Goal: Information Seeking & Learning: Learn about a topic

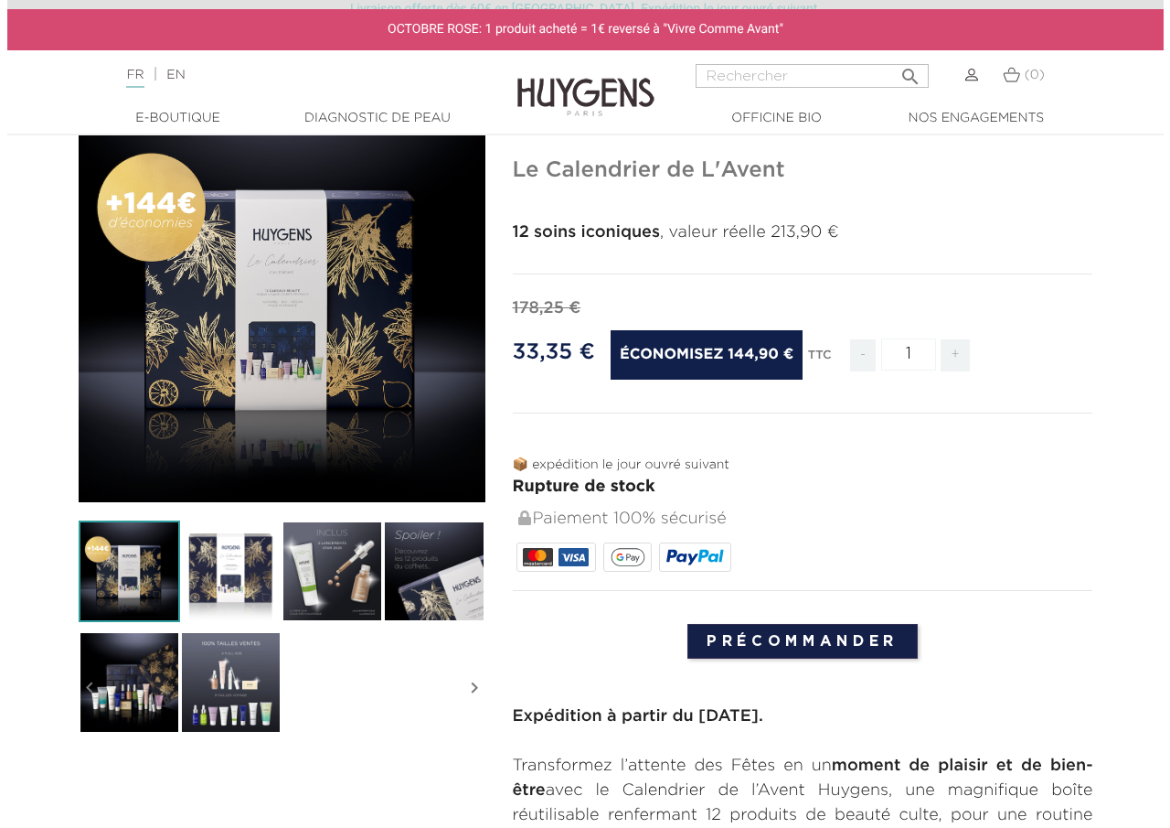
scroll to position [91, 0]
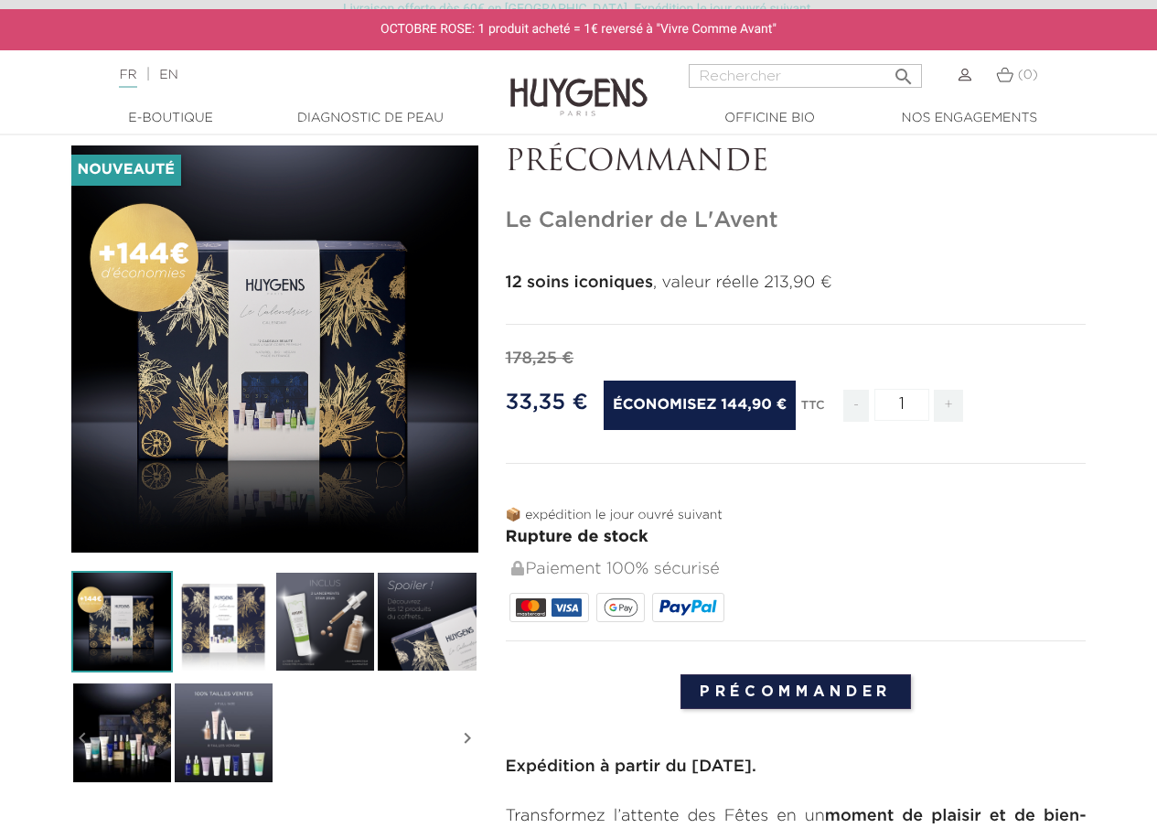
click at [332, 637] on img at bounding box center [324, 621] width 101 height 101
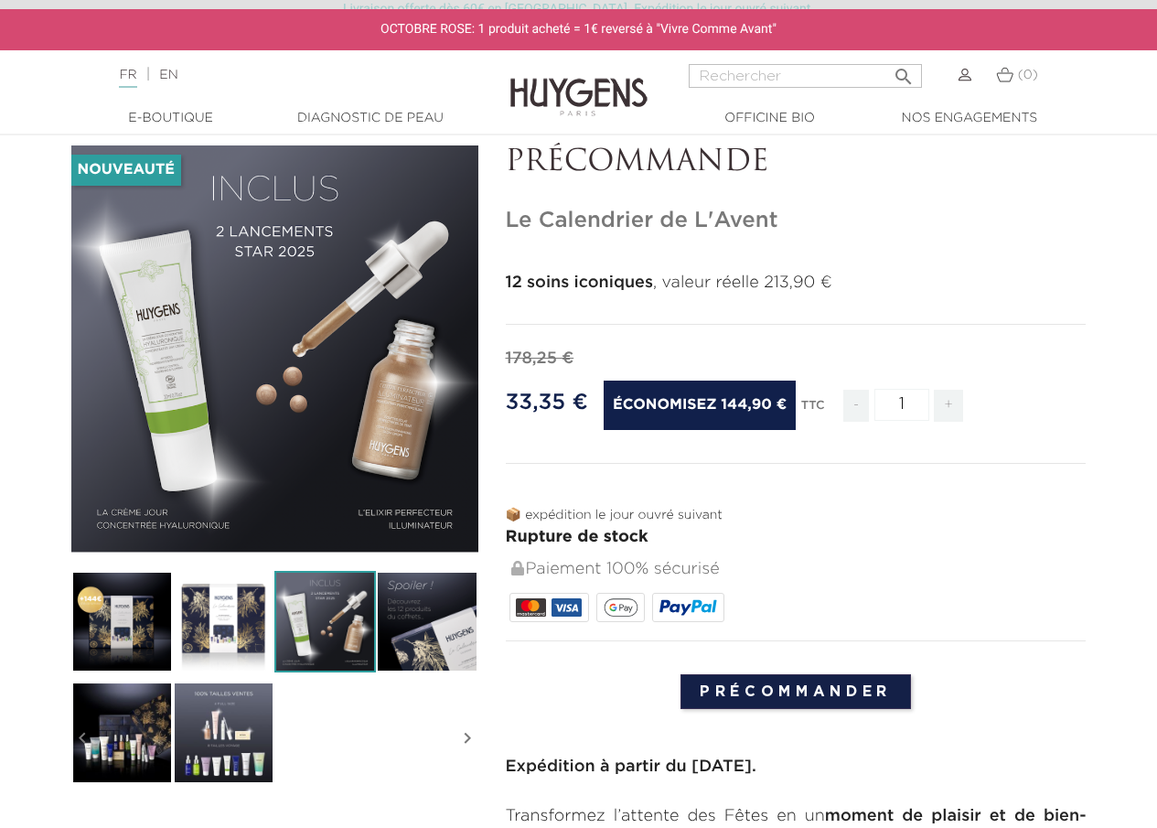
click at [421, 625] on img at bounding box center [426, 621] width 101 height 101
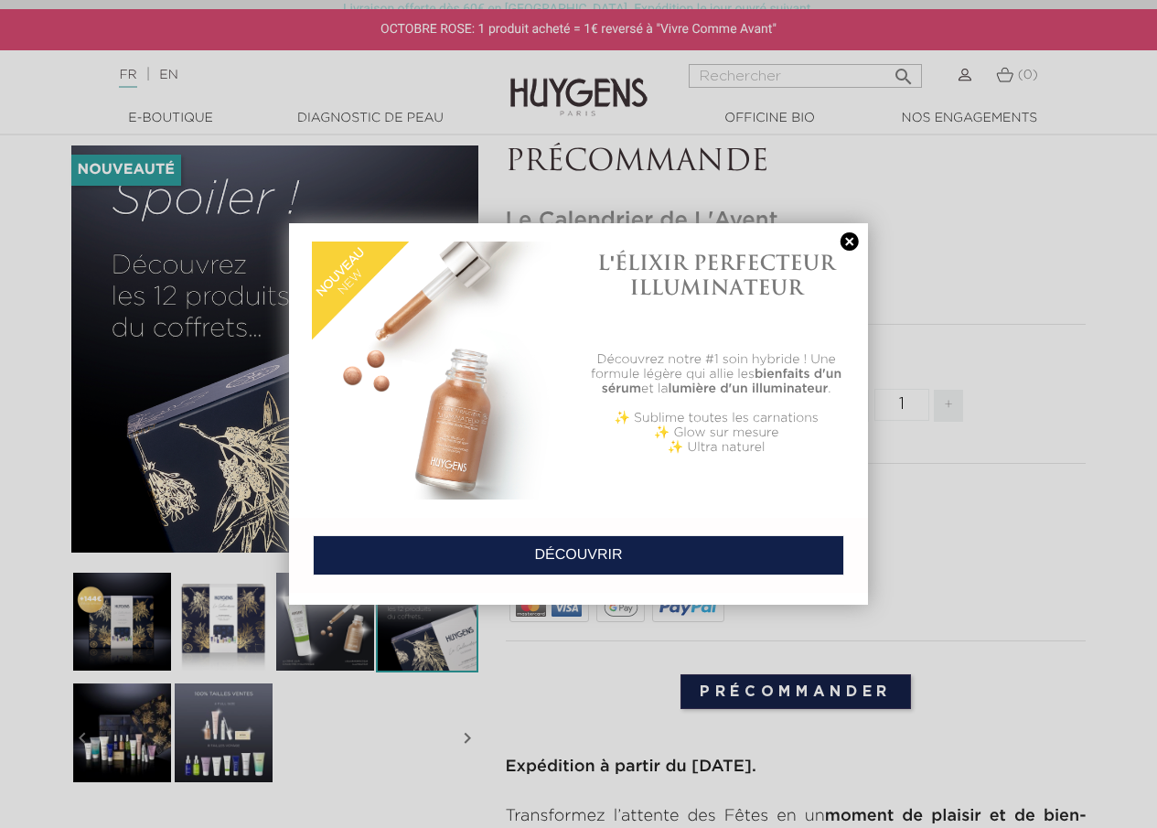
click at [846, 240] on link at bounding box center [850, 241] width 26 height 19
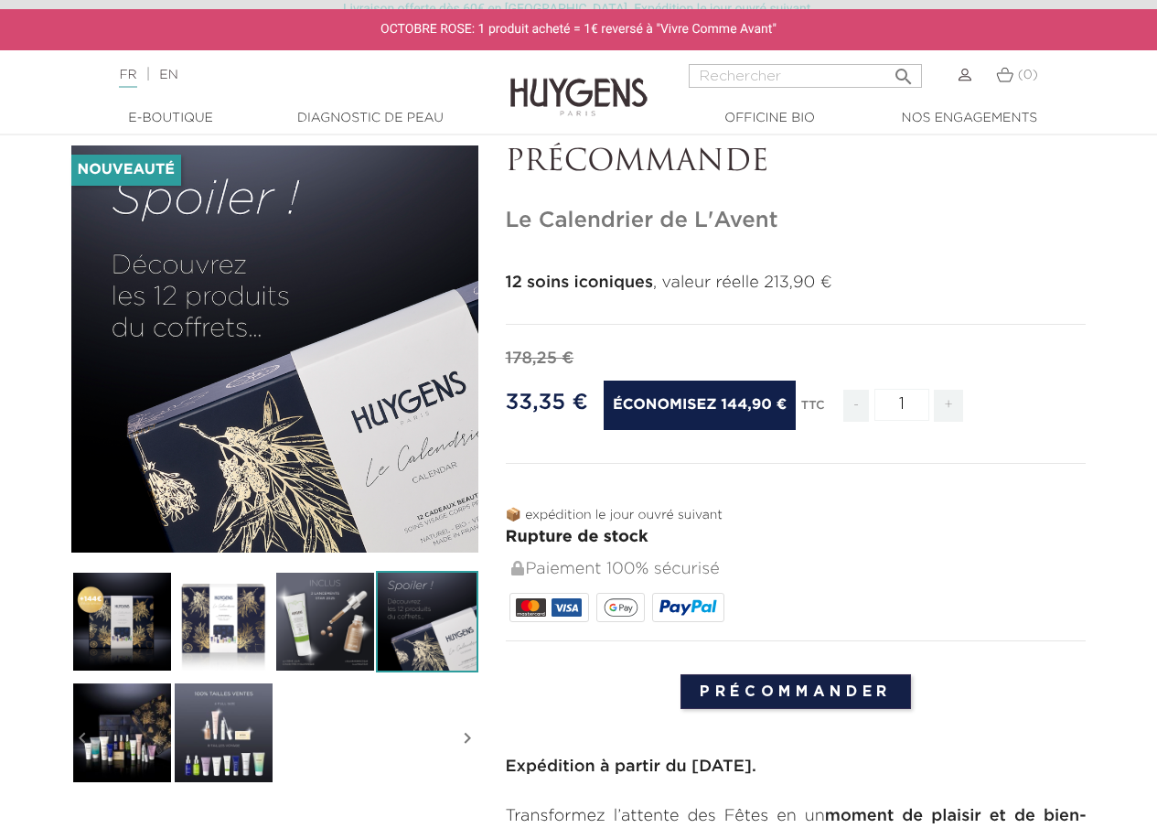
click at [415, 605] on img at bounding box center [426, 621] width 101 height 101
click at [129, 742] on img at bounding box center [121, 731] width 101 height 101
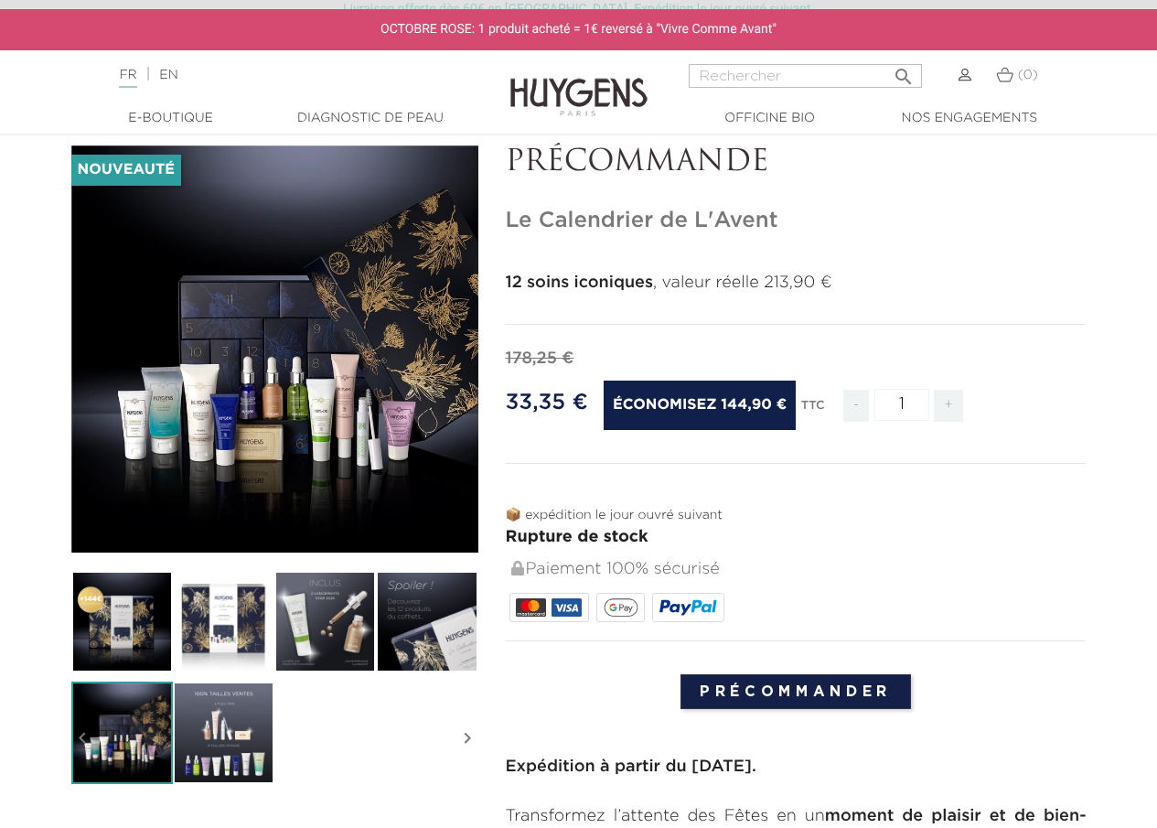
click at [245, 737] on img at bounding box center [223, 731] width 101 height 101
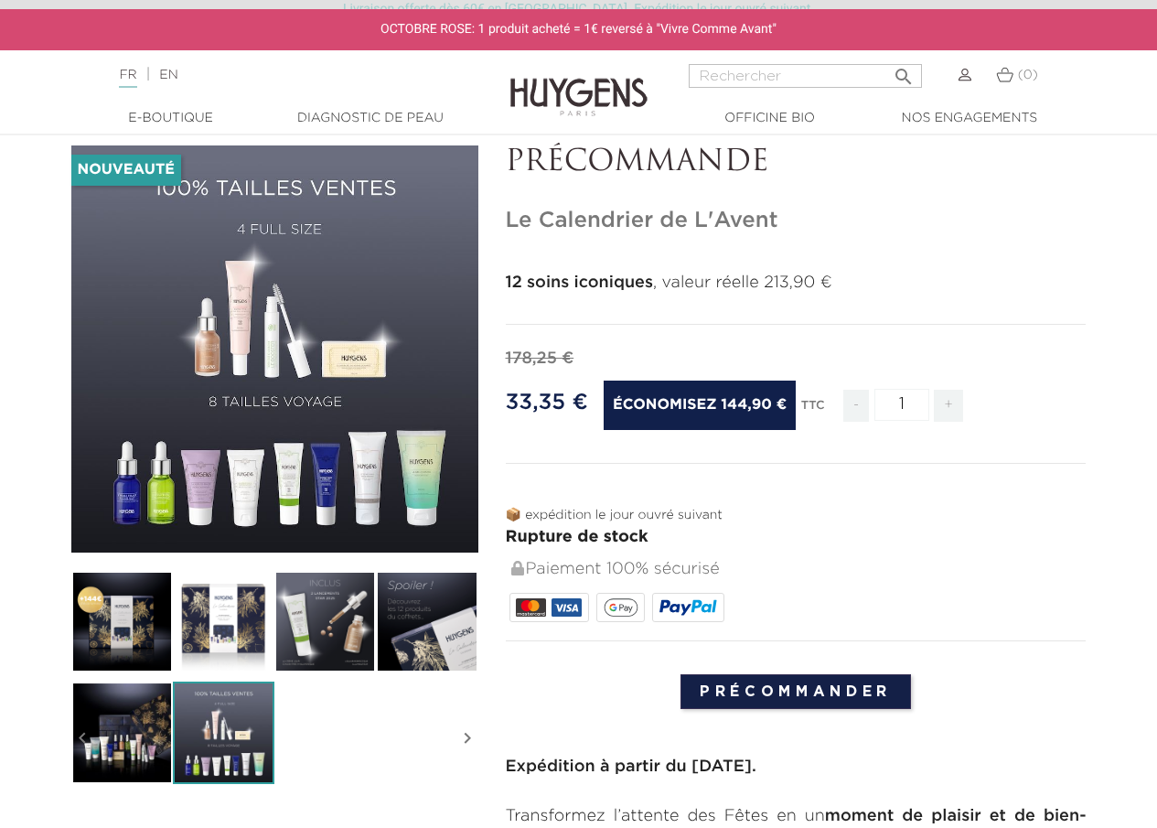
click at [263, 336] on icon "" at bounding box center [274, 349] width 91 height 91
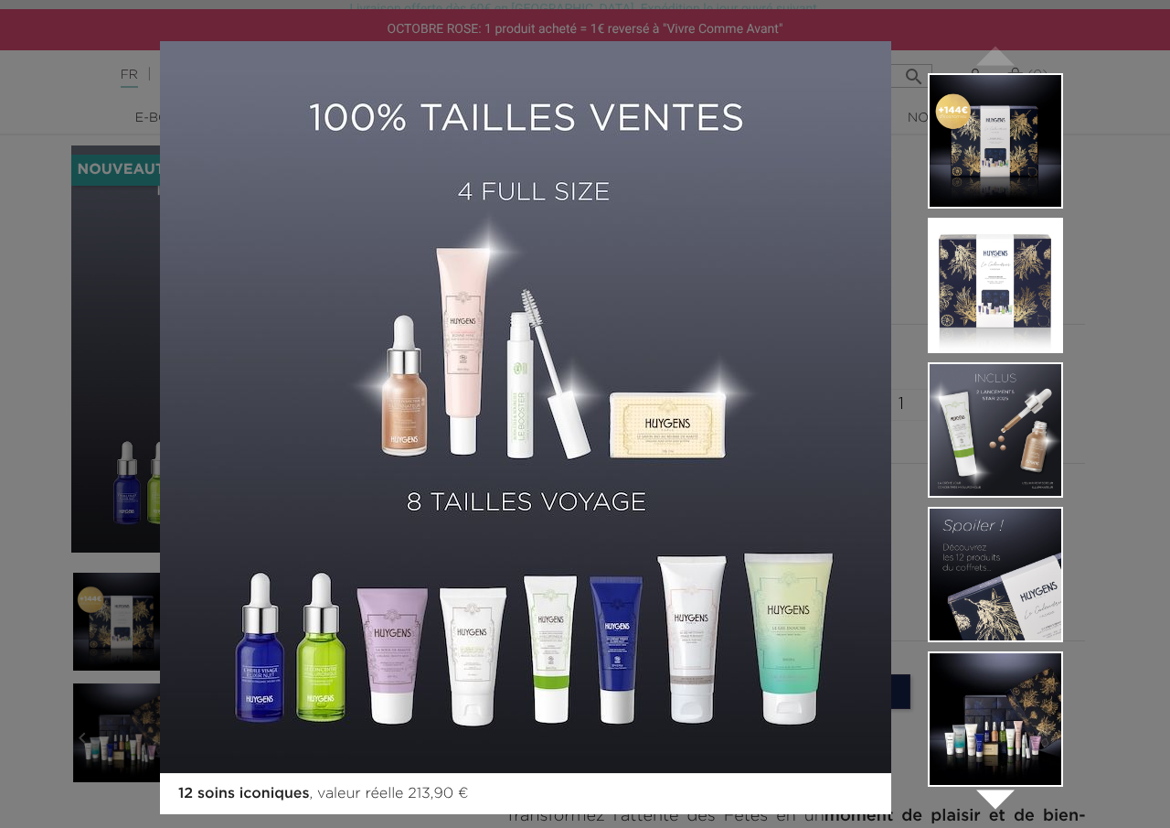
click at [627, 316] on img at bounding box center [525, 406] width 731 height 731
